Goal: Task Accomplishment & Management: Use online tool/utility

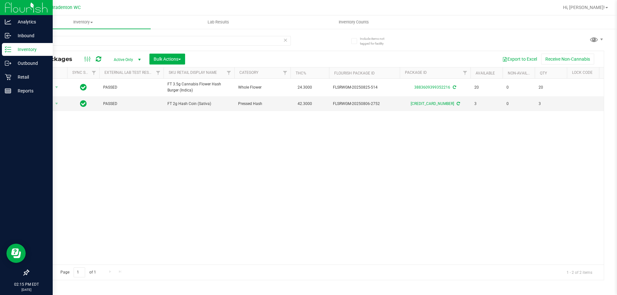
drag, startPoint x: 80, startPoint y: 41, endPoint x: 0, endPoint y: 46, distance: 80.2
click at [0, 46] on div "Analytics Inbound Inventory Outbound Retail Reports 02:15 PM EDT [DATE] 09/20 B…" at bounding box center [308, 147] width 617 height 295
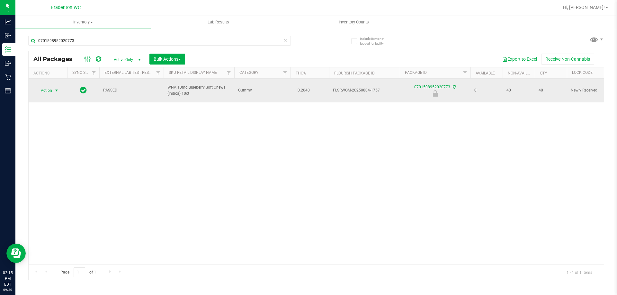
type input "0701598952020773"
click at [42, 86] on span "Action" at bounding box center [43, 90] width 17 height 9
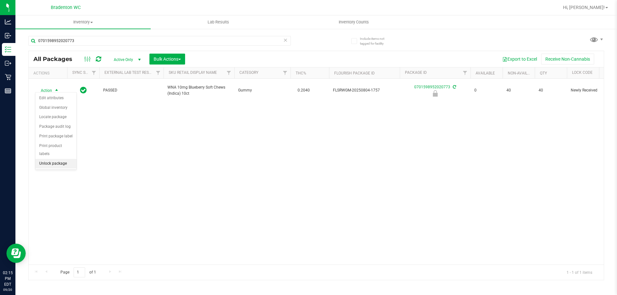
click at [57, 159] on li "Unlock package" at bounding box center [55, 164] width 41 height 10
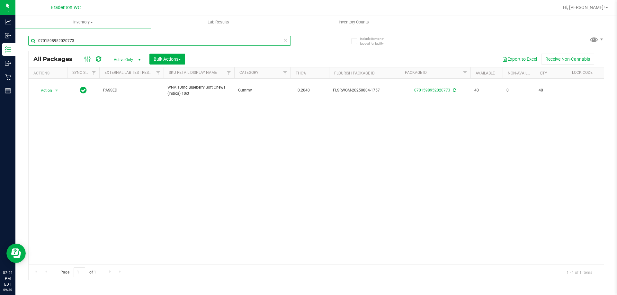
drag, startPoint x: 88, startPoint y: 40, endPoint x: 0, endPoint y: -9, distance: 100.6
click at [0, 0] on html "Analytics Inbound Inventory Outbound Retail Reports 02:21 PM EDT [DATE] 09/20 B…" at bounding box center [308, 147] width 617 height 295
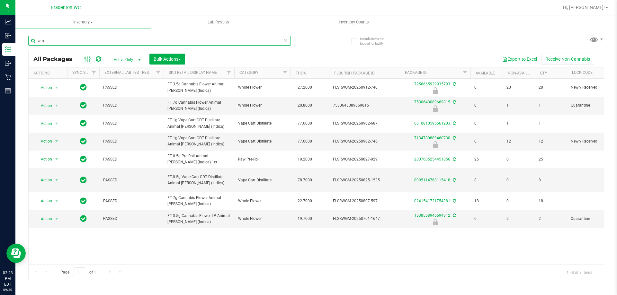
type input "a"
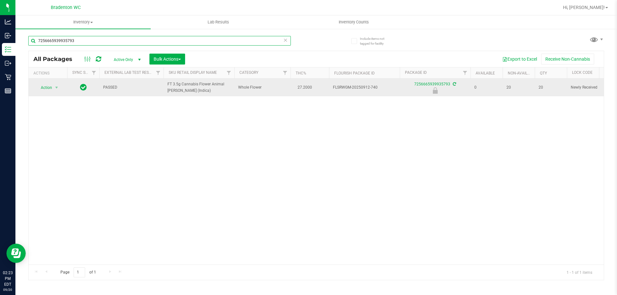
type input "7256665939935793"
click at [46, 88] on span "Action" at bounding box center [43, 87] width 17 height 9
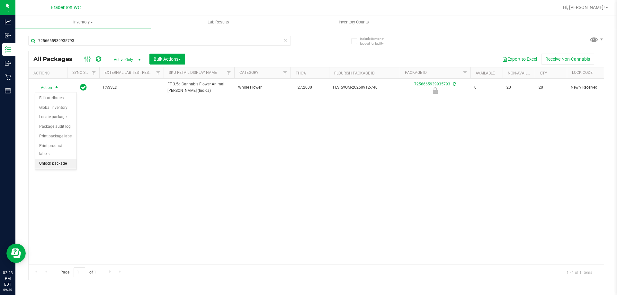
click at [45, 159] on li "Unlock package" at bounding box center [55, 164] width 41 height 10
